Goal: Task Accomplishment & Management: Use online tool/utility

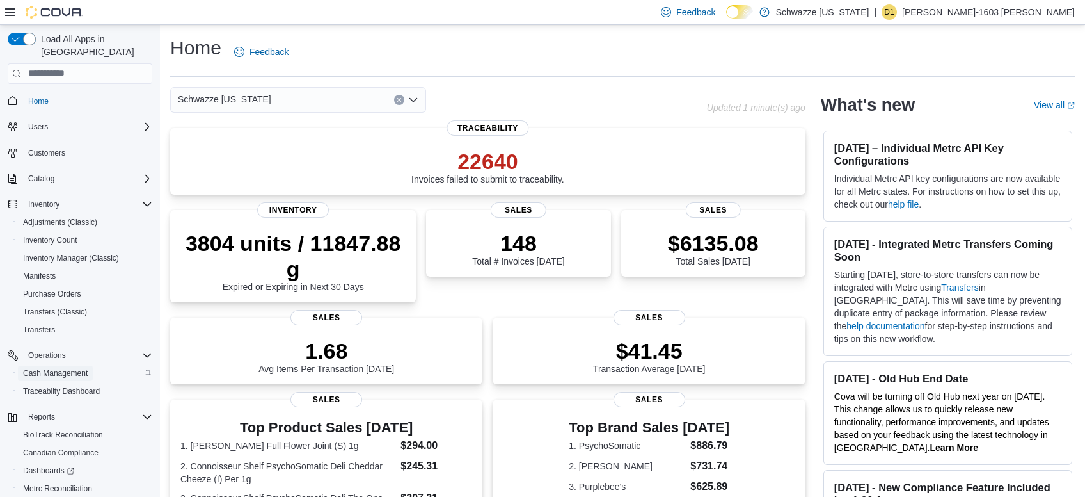
click at [52, 368] on span "Cash Management" at bounding box center [55, 373] width 65 height 10
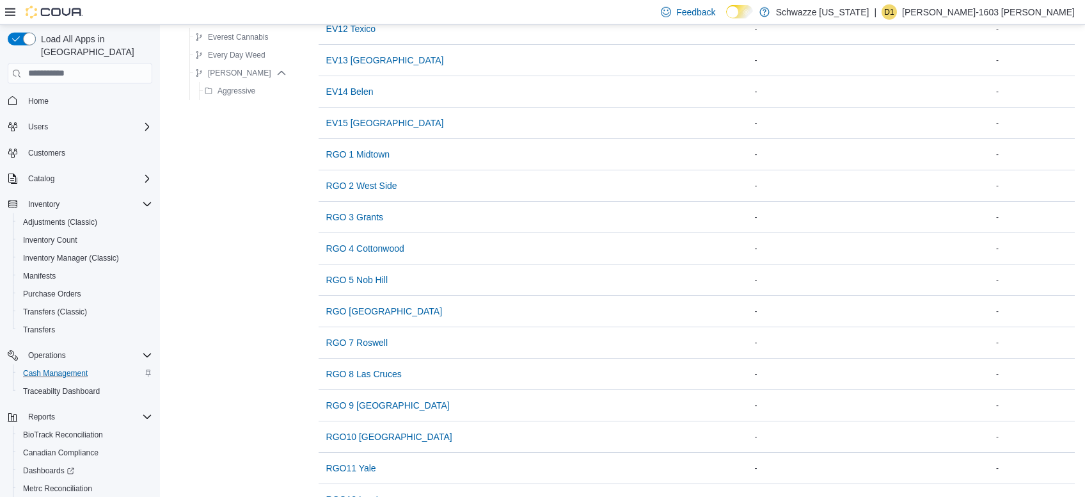
scroll to position [534, 0]
click at [363, 331] on span "RGO 7 Roswell" at bounding box center [356, 341] width 61 height 26
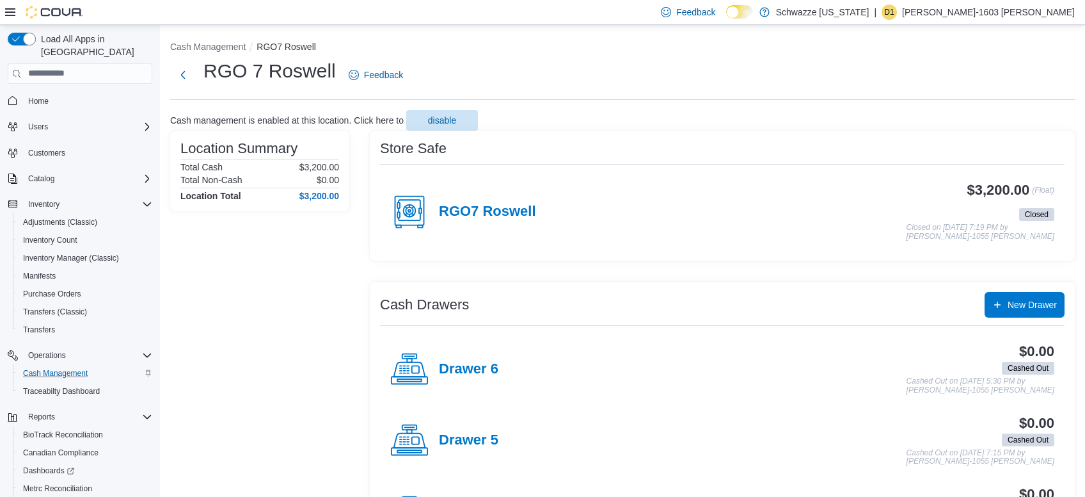
click at [529, 246] on div "RGO7 Roswell $3,200.00 (Float) Closed Closed on [DATE] 7:19 PM by [PERSON_NAME]…" at bounding box center [722, 211] width 685 height 79
click at [502, 219] on h4 "RGO7 Roswell" at bounding box center [487, 212] width 97 height 17
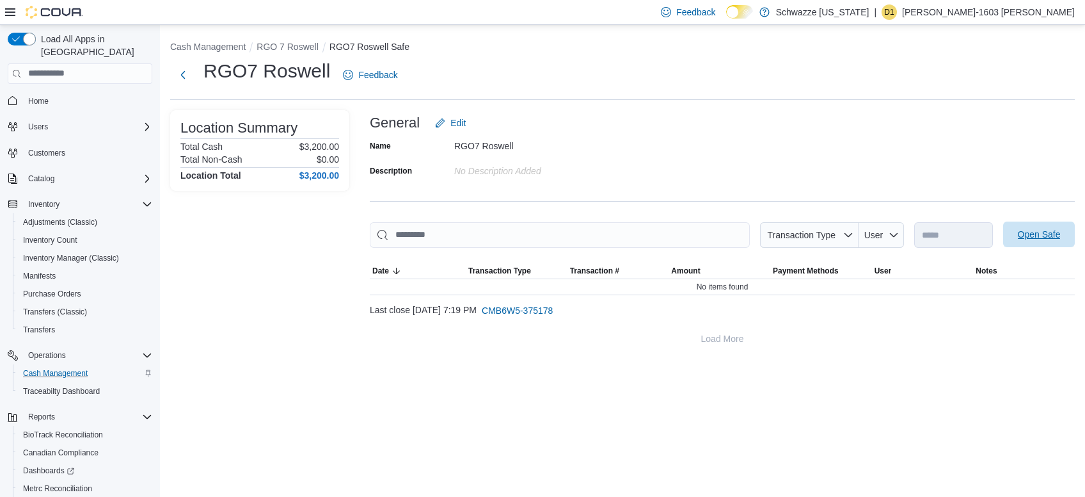
click at [1056, 235] on span "Open Safe" at bounding box center [1039, 234] width 43 height 13
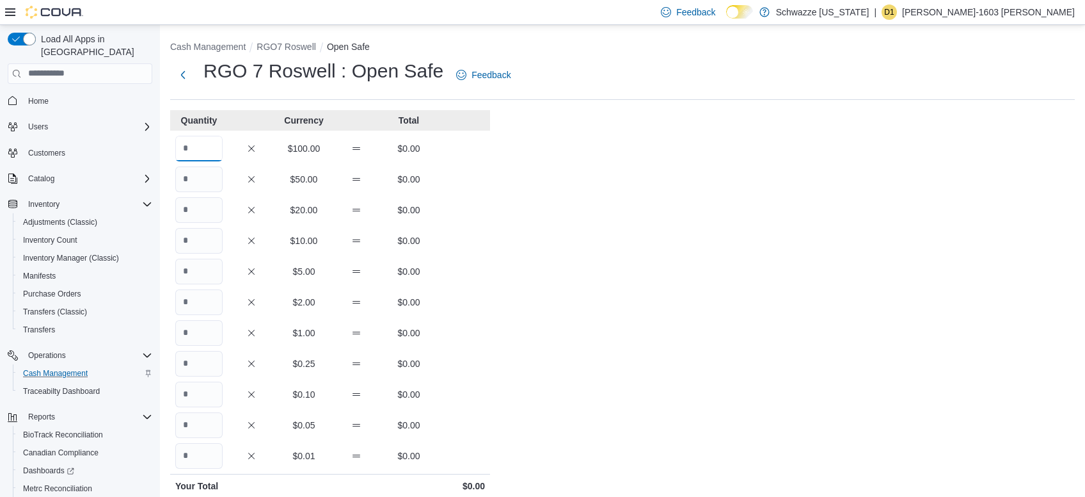
click at [205, 139] on input "Quantity" at bounding box center [198, 149] width 47 height 26
type input "**"
click at [577, 356] on div "Cash Management RGO7 Roswell Open Safe RGO 7 Roswell : Open Safe Feedback Quant…" at bounding box center [622, 358] width 925 height 667
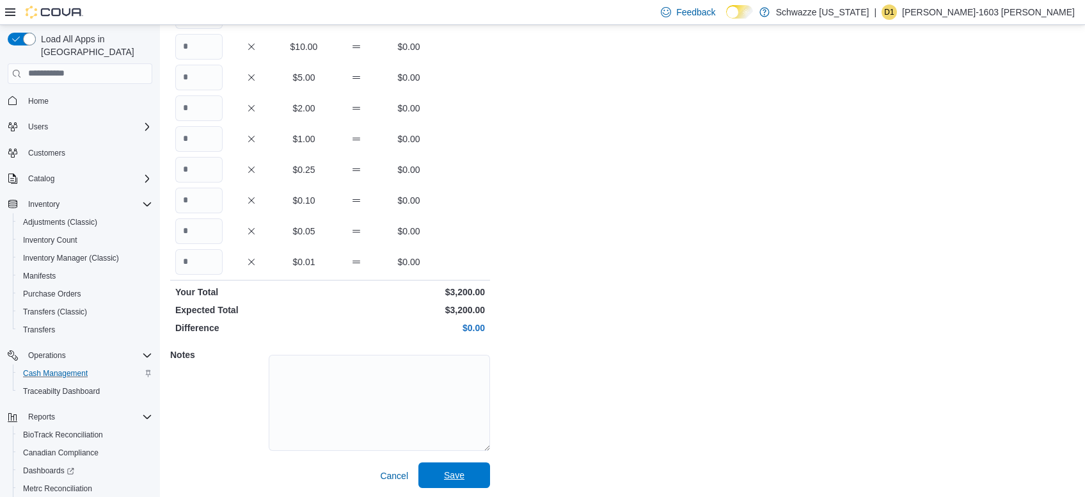
click at [451, 462] on span "Save" at bounding box center [454, 475] width 56 height 26
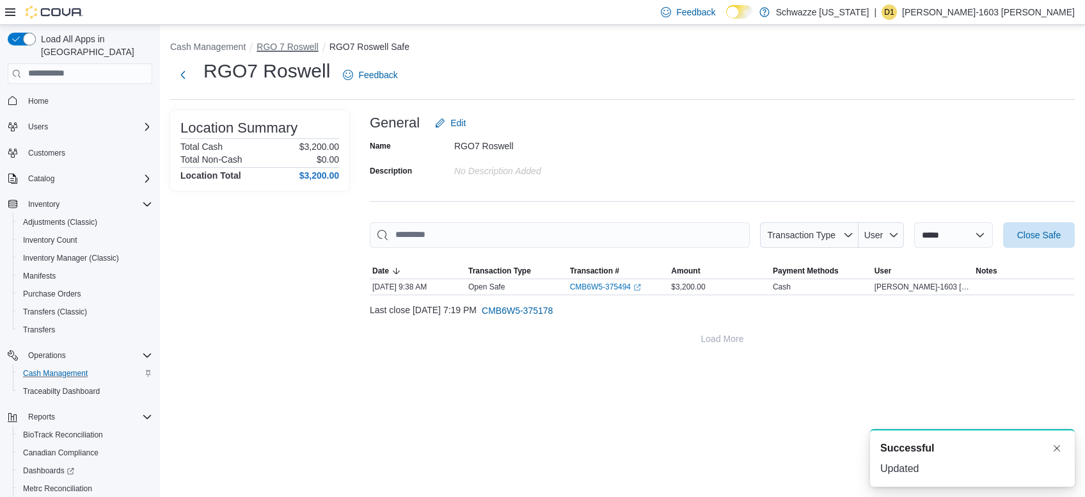
click at [296, 46] on button "RGO 7 Roswell" at bounding box center [287, 47] width 61 height 10
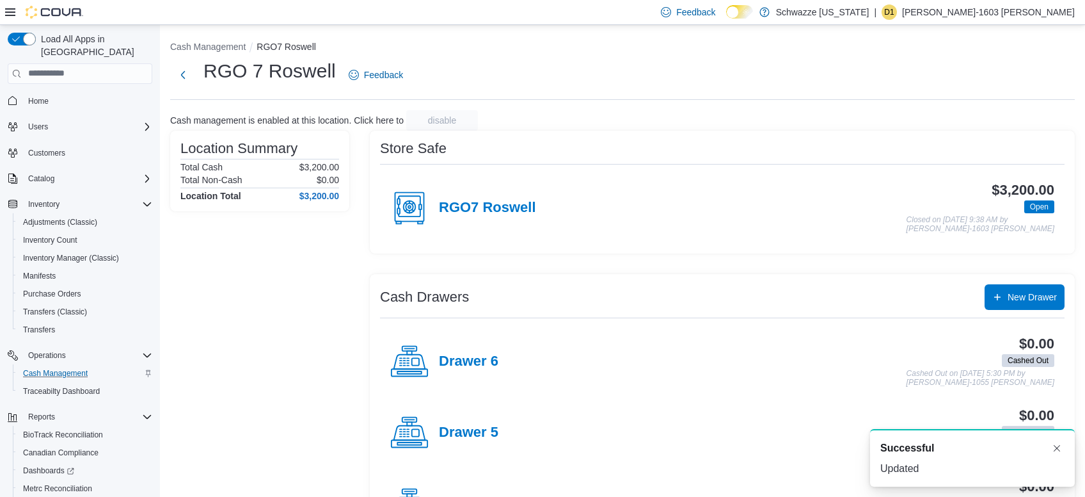
scroll to position [347, 0]
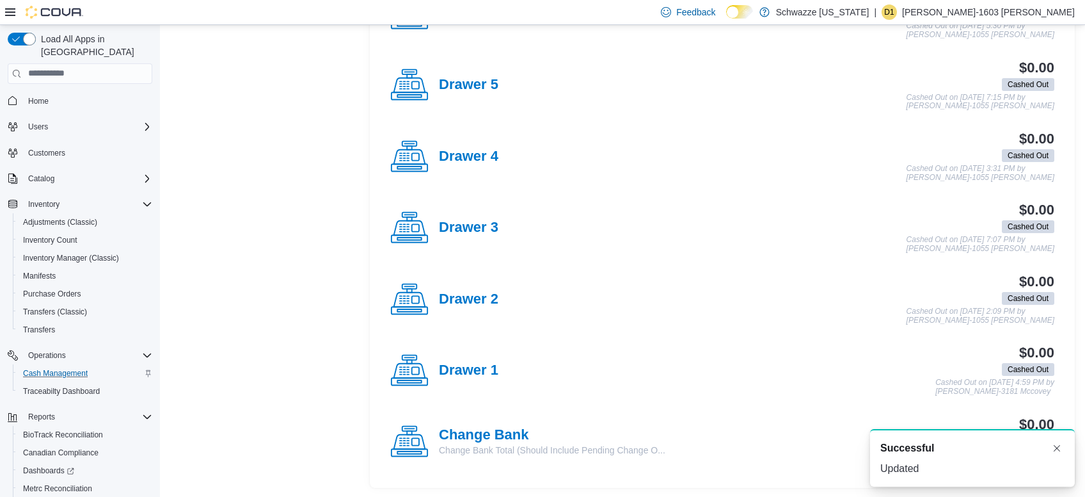
click at [464, 446] on p "Change Bank Total (Should Include Pending Change O..." at bounding box center [552, 449] width 227 height 13
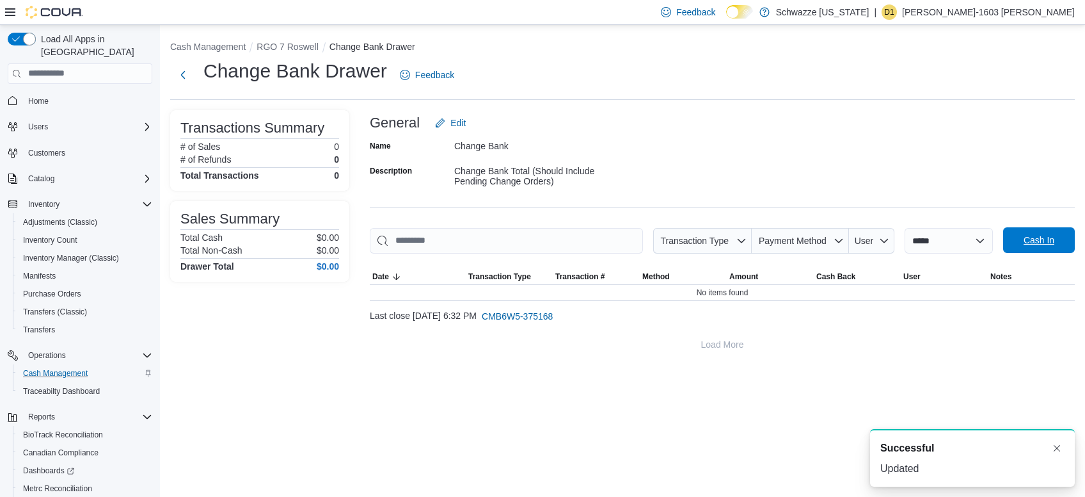
click at [1035, 240] on span "Cash In" at bounding box center [1039, 240] width 31 height 13
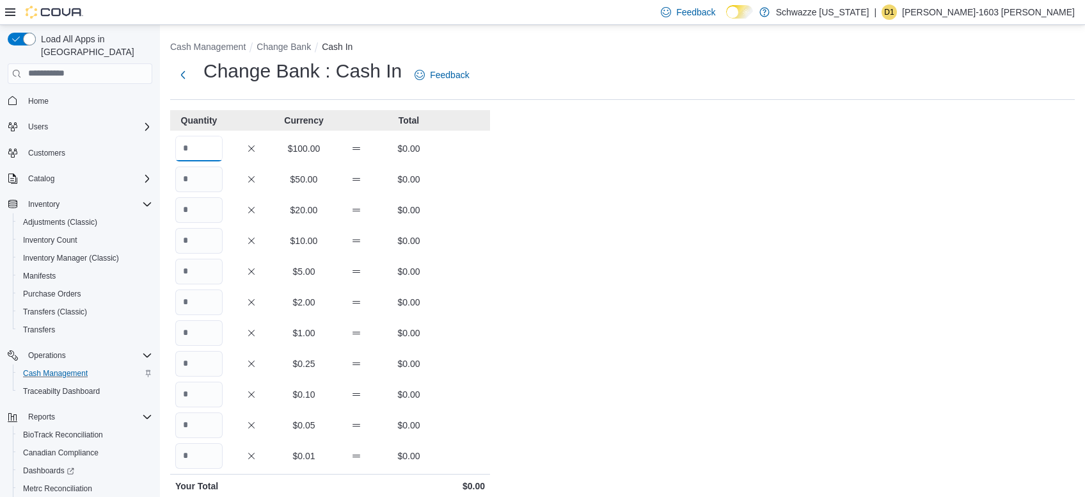
click at [219, 146] on input "Quantity" at bounding box center [198, 149] width 47 height 26
type input "**"
click at [531, 314] on div "Cash Management Change Bank Cash In Change Bank : Cash In Feedback Quantity Cur…" at bounding box center [622, 358] width 925 height 667
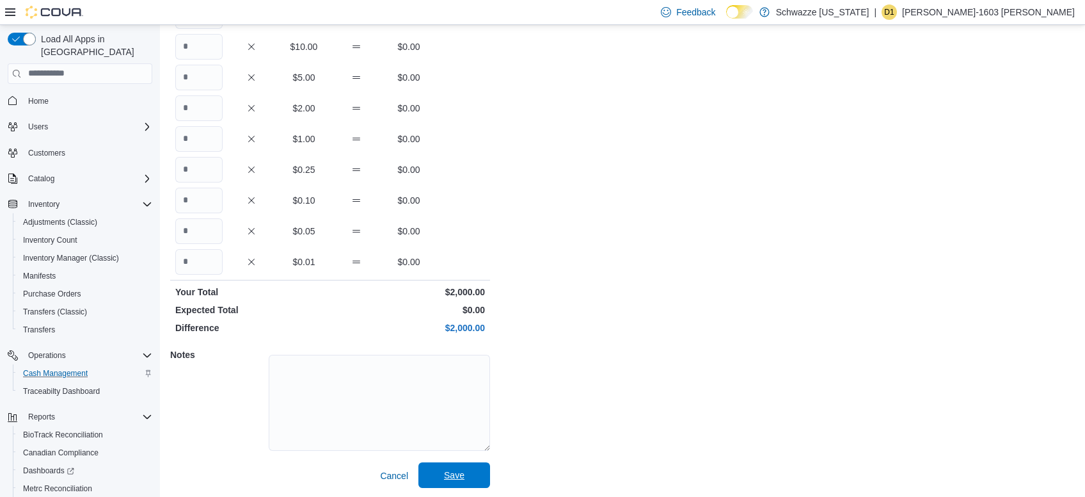
click at [463, 470] on span "Save" at bounding box center [454, 474] width 20 height 13
